Goal: Communication & Community: Answer question/provide support

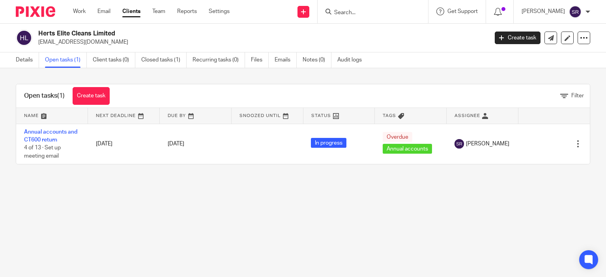
click at [382, 16] on input "Search" at bounding box center [368, 12] width 71 height 7
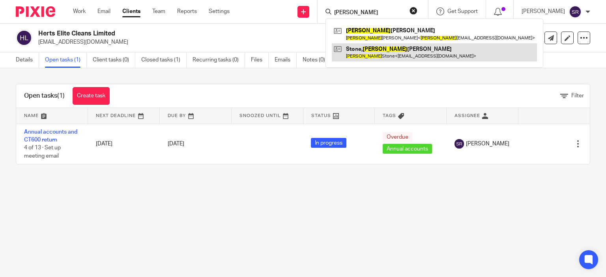
type input "[PERSON_NAME]"
click at [392, 58] on link at bounding box center [434, 52] width 205 height 18
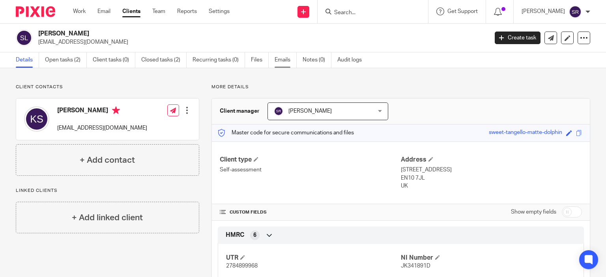
click at [290, 61] on link "Emails" at bounding box center [285, 59] width 22 height 15
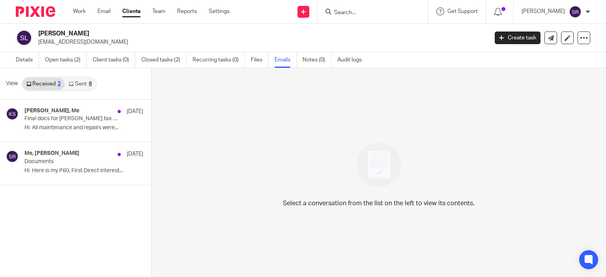
click at [86, 85] on link "Sent 6" at bounding box center [80, 84] width 31 height 13
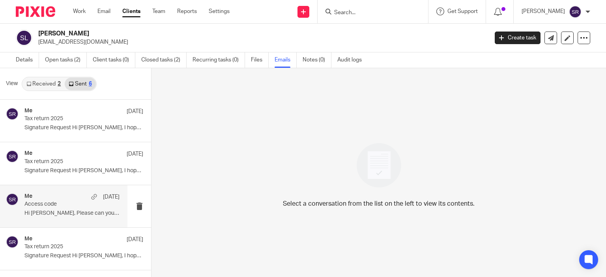
click at [72, 213] on p "Hi Katie, Please can you use this access..." at bounding box center [71, 213] width 95 height 7
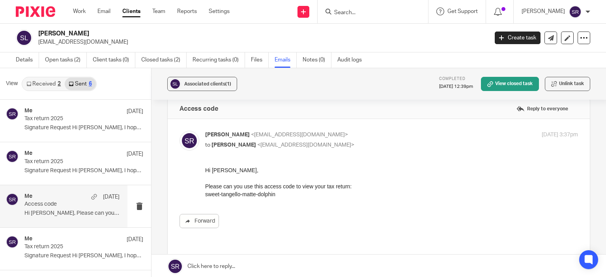
scroll to position [13, 0]
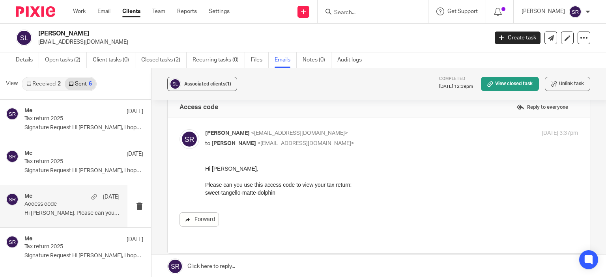
click at [204, 222] on link "Forward" at bounding box center [198, 220] width 39 height 14
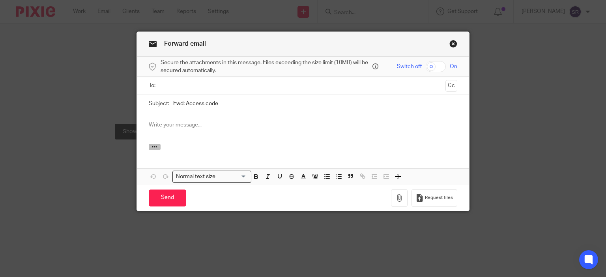
click at [153, 146] on icon "button" at bounding box center [154, 147] width 6 height 6
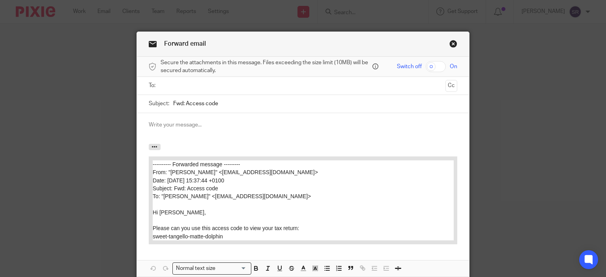
click at [184, 90] on ul at bounding box center [303, 85] width 284 height 13
click at [186, 86] on input "text" at bounding box center [302, 85] width 279 height 9
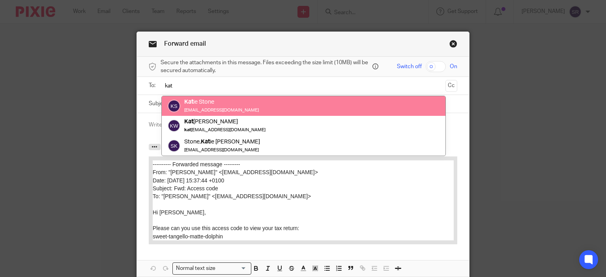
type input "kat"
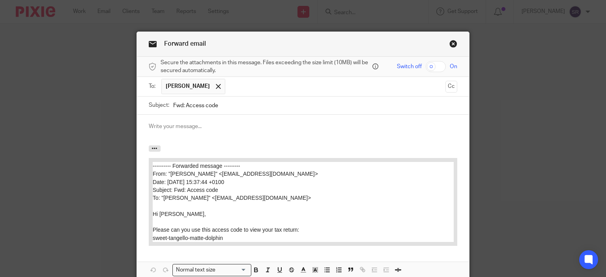
click at [173, 129] on p at bounding box center [303, 127] width 309 height 8
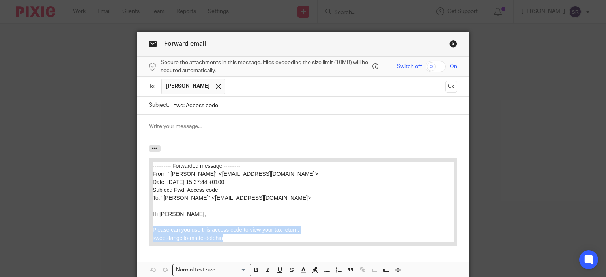
drag, startPoint x: 225, startPoint y: 239, endPoint x: 142, endPoint y: 228, distance: 83.1
click html "---------- Forwarded message --------- From: "Saher Rizvi" <saherrizvi@taxassis…"
copy div "Please can you use this access code to view your tax return: sweet-tangello-mat…"
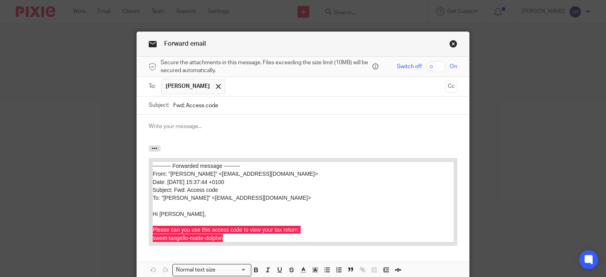
click at [181, 129] on p at bounding box center [303, 127] width 309 height 8
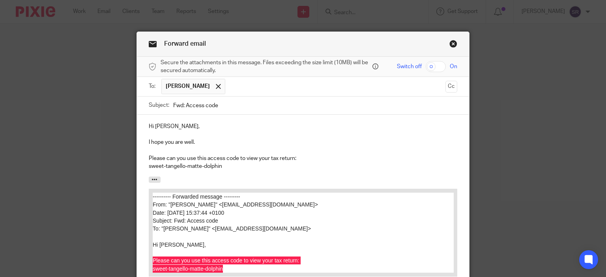
click at [173, 157] on p "Please can you use this access code to view your tax return:" at bounding box center [303, 159] width 309 height 8
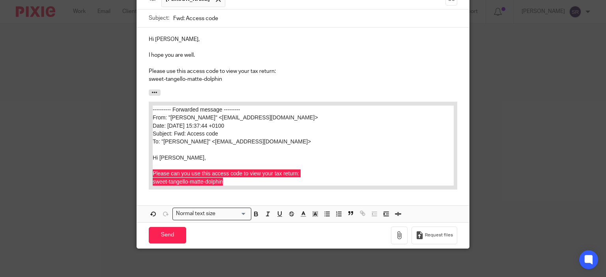
scroll to position [89, 0]
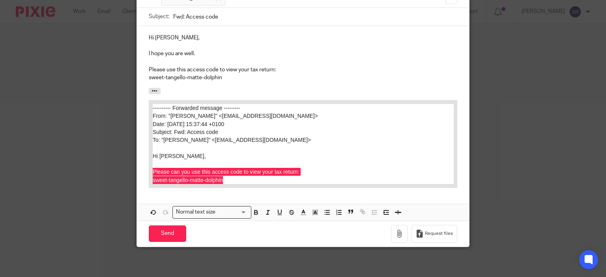
click at [317, 52] on p "I hope you are well." at bounding box center [303, 54] width 309 height 8
click at [164, 235] on input "Send" at bounding box center [167, 234] width 37 height 17
